Goal: Check status: Check status

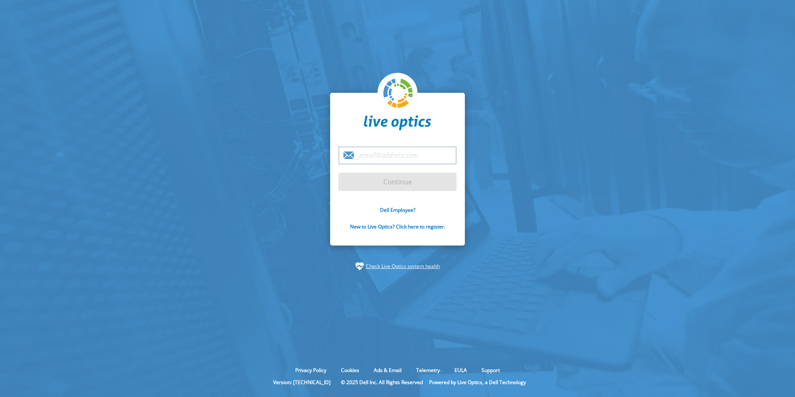
click at [388, 152] on input "email" at bounding box center [398, 155] width 118 height 18
type input "[PERSON_NAME][EMAIL_ADDRESS][PERSON_NAME][DOMAIN_NAME]"
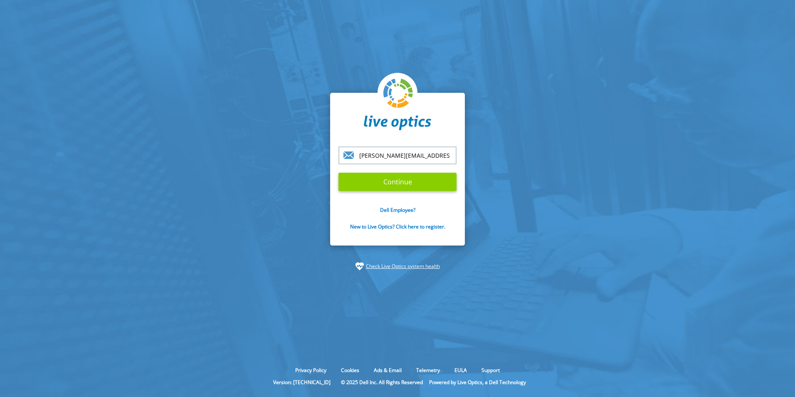
click at [398, 185] on input "Continue" at bounding box center [398, 182] width 118 height 18
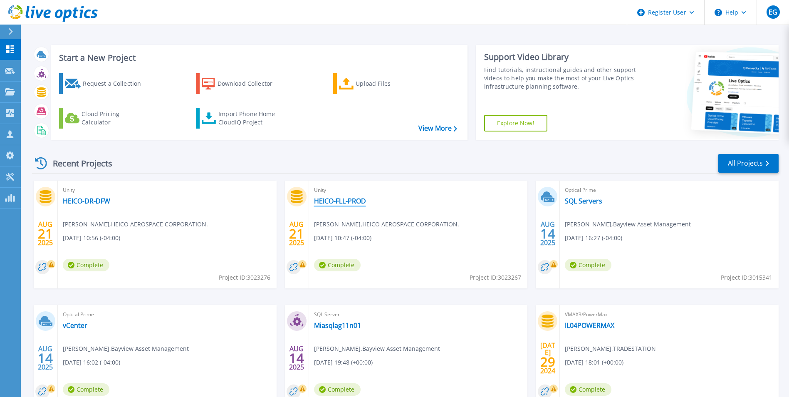
click at [352, 198] on link "HEICO-FLL-PROD" at bounding box center [340, 201] width 52 height 8
click at [92, 200] on link "HEICO-DR-DFW" at bounding box center [86, 201] width 47 height 8
